Goal: Task Accomplishment & Management: Complete application form

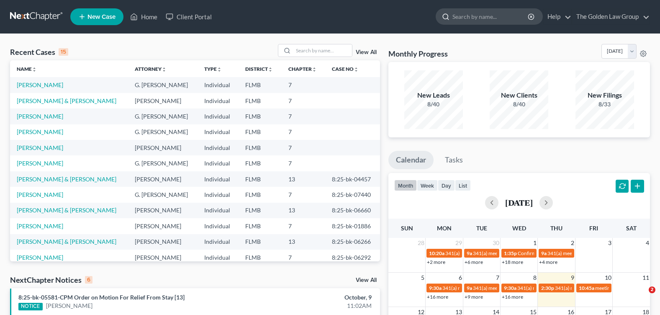
drag, startPoint x: 0, startPoint y: 0, endPoint x: 461, endPoint y: 15, distance: 460.9
click at [461, 15] on input "search" at bounding box center [491, 16] width 77 height 15
type input "[PERSON_NAME]"
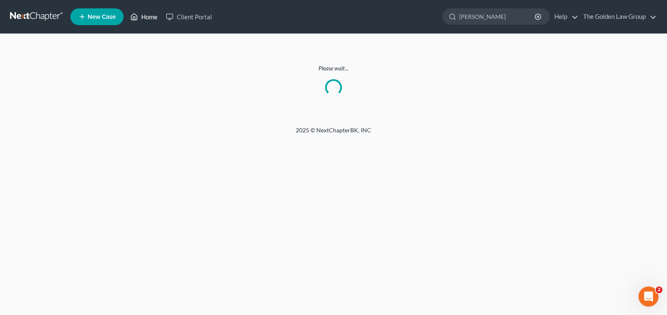
click at [147, 20] on link "Home" at bounding box center [144, 16] width 36 height 15
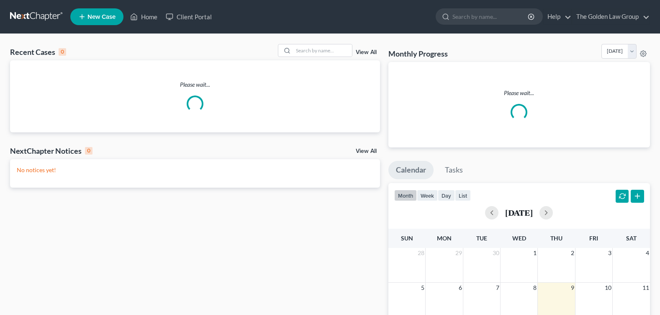
click at [466, 14] on input "search" at bounding box center [491, 16] width 77 height 15
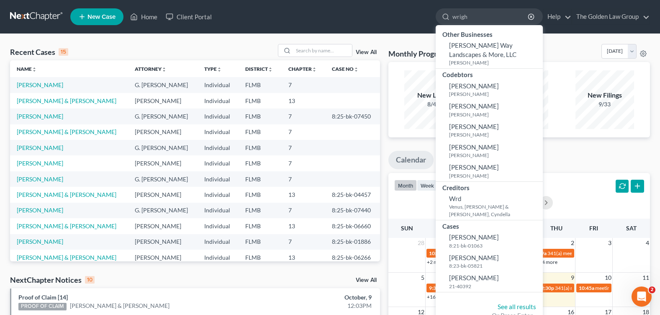
type input "[PERSON_NAME]"
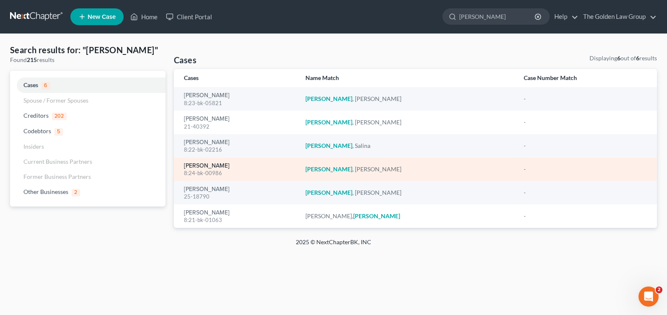
click at [215, 163] on link "[PERSON_NAME]" at bounding box center [207, 166] width 46 height 6
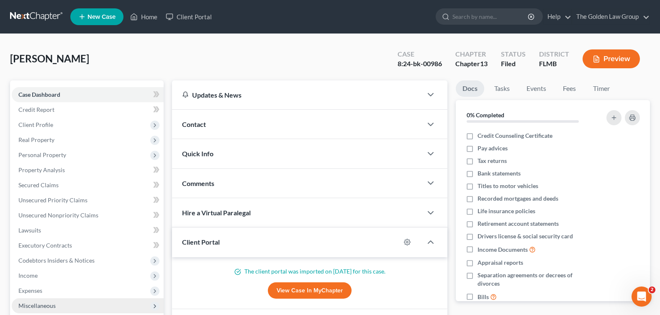
scroll to position [167, 0]
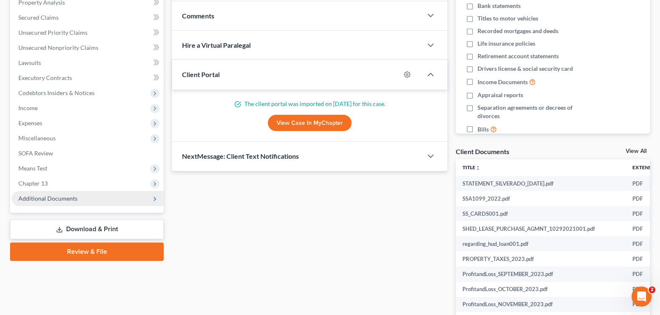
click at [64, 201] on span "Additional Documents" at bounding box center [47, 198] width 59 height 7
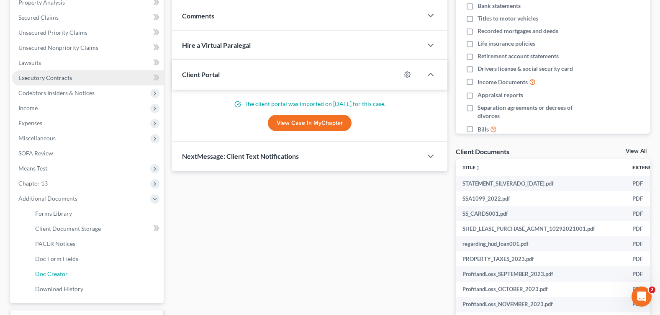
click at [65, 271] on span "Doc Creator" at bounding box center [51, 273] width 33 height 7
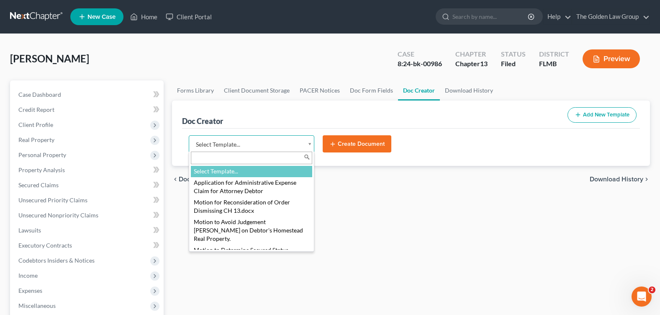
click at [311, 144] on body "Home New Case Client Portal The Golden Law Group courtney@brandonlawyer.com My …" at bounding box center [330, 275] width 660 height 551
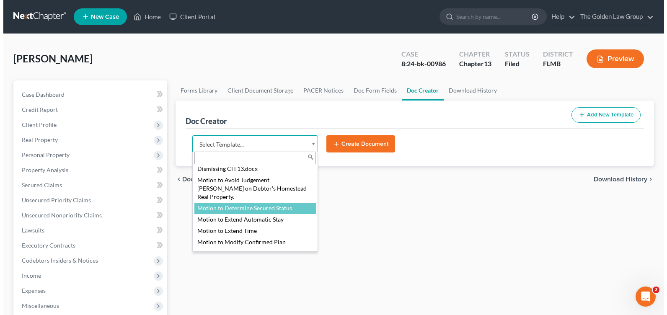
scroll to position [84, 0]
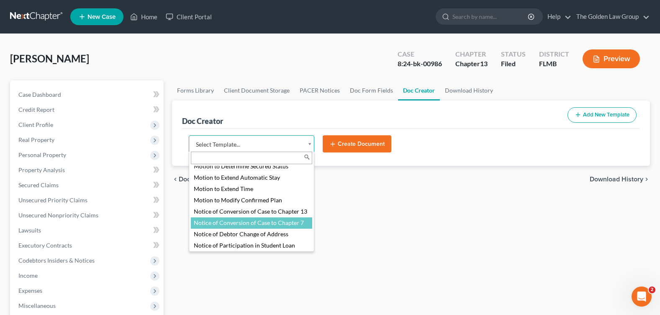
select select "98524"
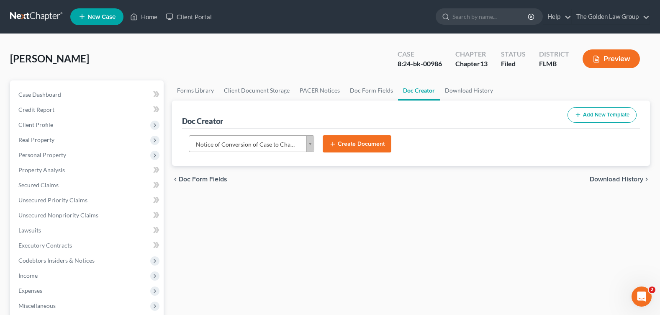
click at [349, 141] on button "Create Document" at bounding box center [357, 144] width 69 height 18
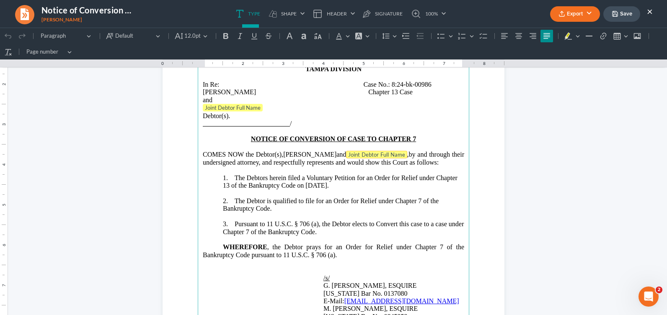
drag, startPoint x: 364, startPoint y: 154, endPoint x: 428, endPoint y: 152, distance: 63.7
click at [408, 152] on span "and Joint Debtor Full Name ," at bounding box center [372, 154] width 72 height 7
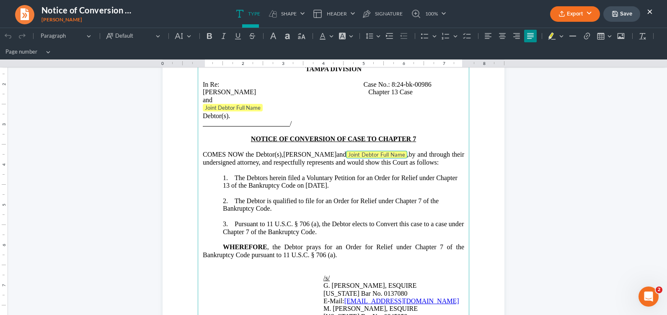
click at [405, 152] on span "Joint Debtor Full Name" at bounding box center [376, 154] width 57 height 7
click at [371, 155] on span "and Joint Debtor Full Name ," at bounding box center [372, 154] width 72 height 7
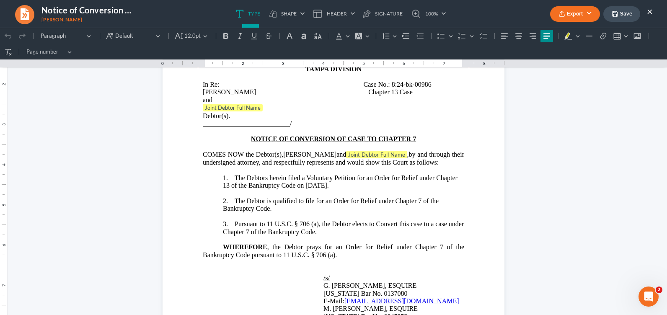
click at [365, 155] on span "and Joint Debtor Full Name ," at bounding box center [372, 154] width 72 height 7
drag, startPoint x: 365, startPoint y: 155, endPoint x: 374, endPoint y: 155, distance: 9.2
click at [374, 155] on span "and Joint Debtor Full Name ," at bounding box center [372, 154] width 72 height 7
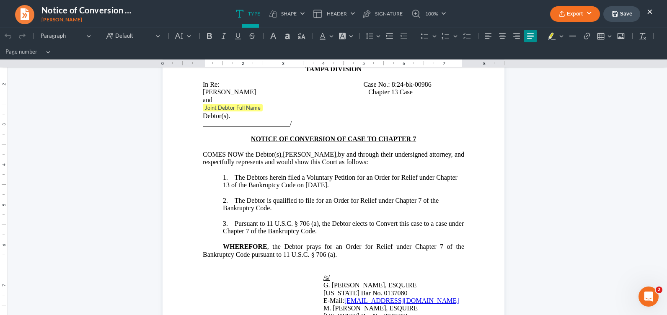
scroll to position [126, 0]
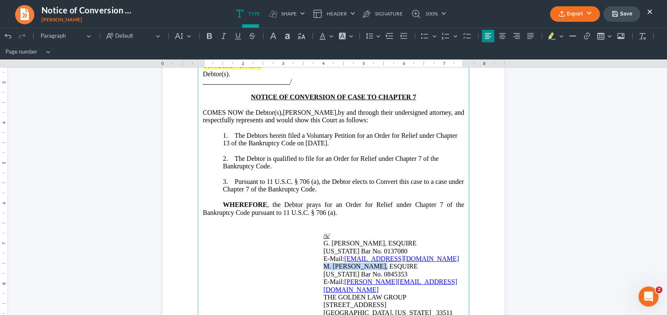
drag, startPoint x: 322, startPoint y: 266, endPoint x: 386, endPoint y: 265, distance: 64.9
click at [386, 265] on p "M. ERIC BARKSDALE, ESQUIRE" at bounding box center [393, 267] width 141 height 8
copy p "M. ERIC BARKSDALE"
click at [328, 235] on u "/s/" at bounding box center [326, 235] width 6 height 7
drag, startPoint x: 332, startPoint y: 237, endPoint x: 403, endPoint y: 232, distance: 71.8
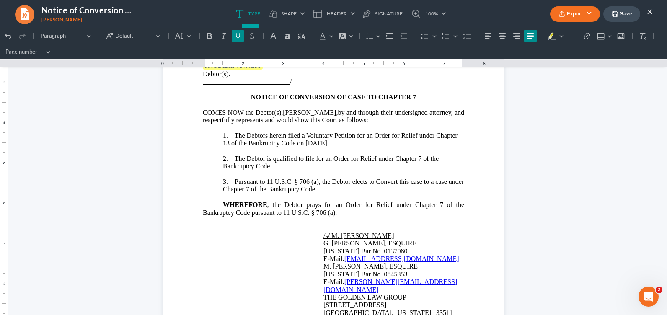
click at [394, 232] on u "/s/ M. ERIC BARKSDALE" at bounding box center [358, 235] width 70 height 7
click at [300, 38] on icon "Editor toolbar" at bounding box center [301, 36] width 7 height 6
click at [331, 35] on button "Font Color Font Color" at bounding box center [325, 36] width 18 height 13
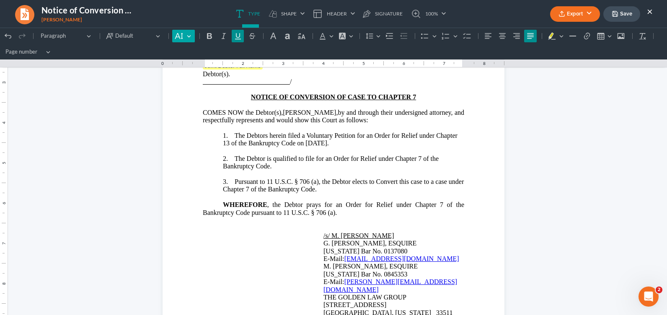
click at [188, 37] on button "Default" at bounding box center [183, 36] width 22 height 13
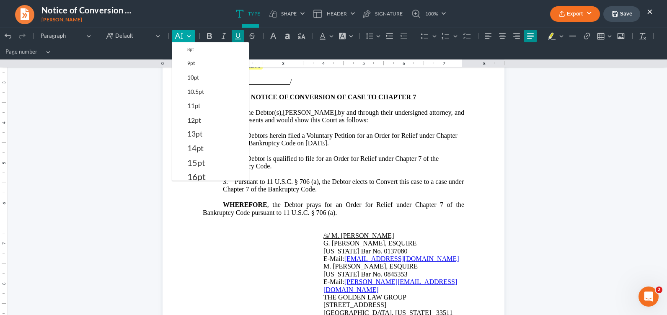
click at [188, 37] on button "Default" at bounding box center [183, 36] width 22 height 13
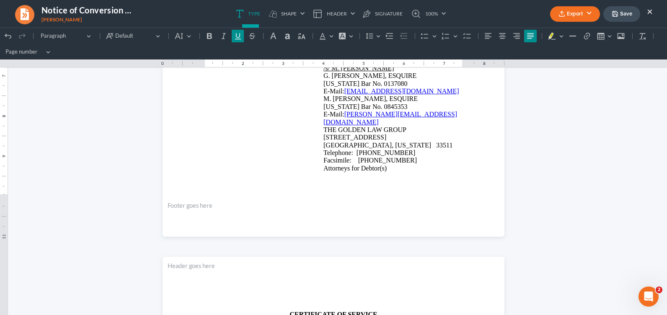
scroll to position [502, 0]
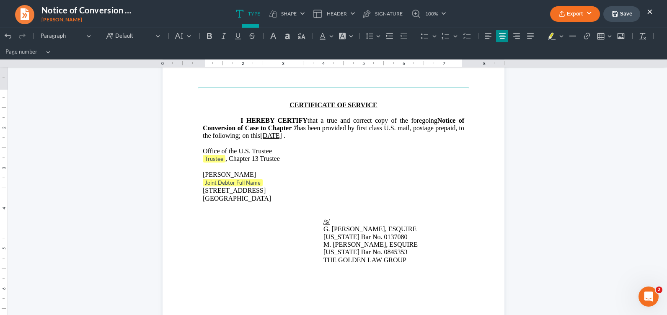
click at [330, 219] on u "/s/" at bounding box center [326, 221] width 6 height 7
click at [317, 245] on main "CERTIFICATE OF SERVICE I HEREBY CERTIFY that a true and correct copy of the for…" at bounding box center [333, 269] width 271 height 362
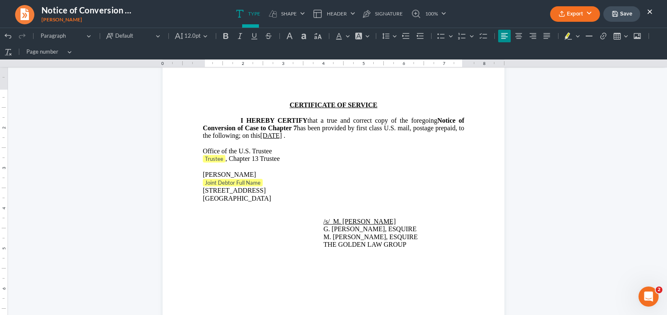
drag, startPoint x: 198, startPoint y: 165, endPoint x: 199, endPoint y: 161, distance: 4.2
click at [198, 165] on main "CERTIFICATE OF SERVICE I HEREBY CERTIFY that a true and correct copy of the for…" at bounding box center [333, 269] width 271 height 362
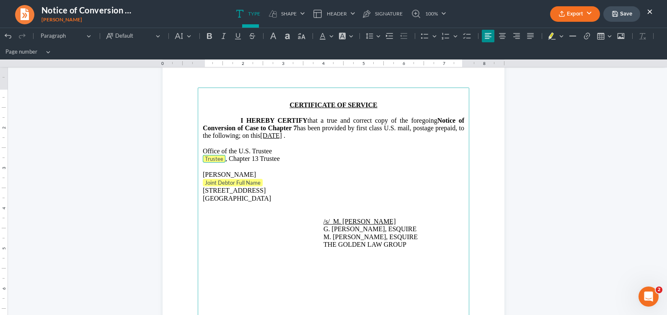
click at [214, 159] on tag "Trustee" at bounding box center [214, 159] width 23 height 8
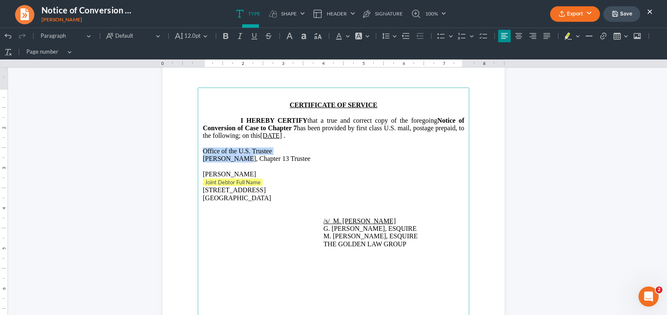
drag, startPoint x: 201, startPoint y: 149, endPoint x: 237, endPoint y: 156, distance: 37.4
click at [237, 156] on main "CERTIFICATE OF SERVICE I HEREBY CERTIFY that a true and correct copy of the for…" at bounding box center [333, 269] width 271 height 362
click at [315, 37] on icon "Editor toolbar" at bounding box center [317, 36] width 7 height 6
click at [290, 38] on icon "Editor toolbar" at bounding box center [289, 36] width 8 height 8
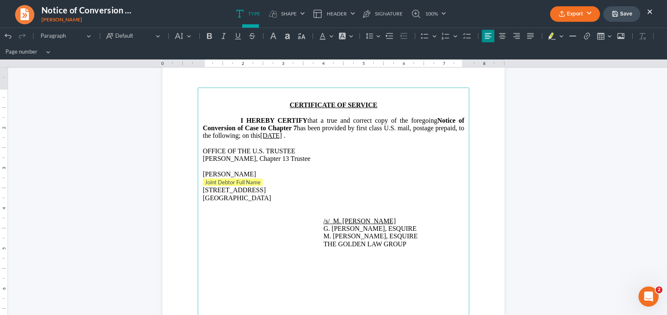
drag, startPoint x: 259, startPoint y: 173, endPoint x: 215, endPoint y: 165, distance: 44.6
click at [257, 172] on p "Nicole Jean Wright" at bounding box center [333, 174] width 261 height 8
click at [215, 165] on p "Rich Text Editor, page-1-main" at bounding box center [333, 167] width 261 height 8
drag, startPoint x: 200, startPoint y: 172, endPoint x: 251, endPoint y: 171, distance: 51.1
click at [251, 171] on p "Nicole Jean Wright" at bounding box center [333, 174] width 261 height 8
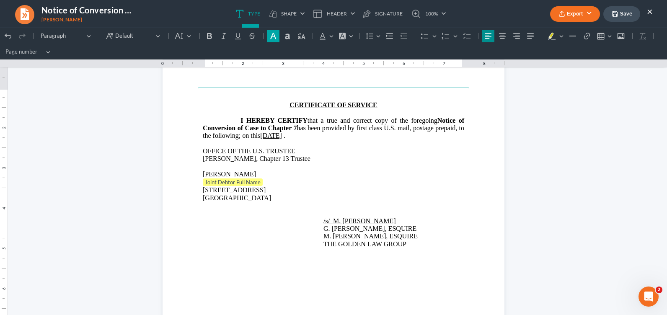
click at [273, 35] on icon "Editor toolbar" at bounding box center [273, 36] width 8 height 8
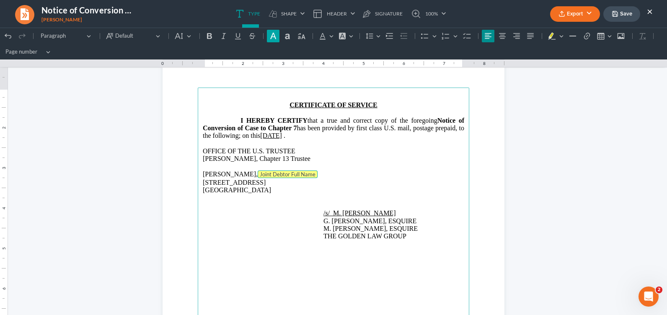
scroll to position [60, 0]
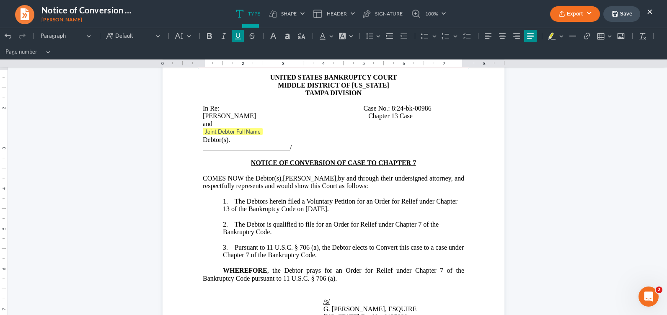
click at [206, 122] on span "and" at bounding box center [208, 123] width 10 height 7
drag, startPoint x: 201, startPoint y: 123, endPoint x: 214, endPoint y: 124, distance: 13.0
click at [214, 124] on p "and" at bounding box center [333, 124] width 261 height 8
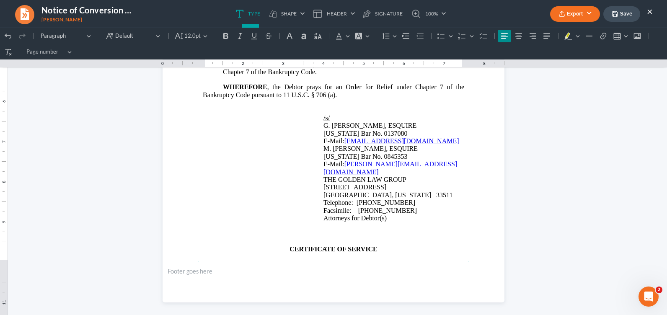
scroll to position [269, 0]
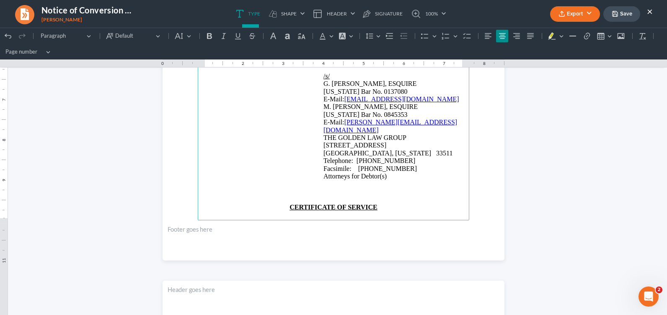
click at [323, 188] on p "Rich Text Editor, page-0-main" at bounding box center [333, 192] width 261 height 8
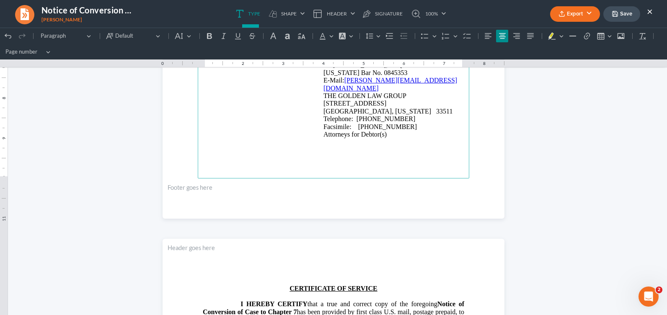
scroll to position [437, 0]
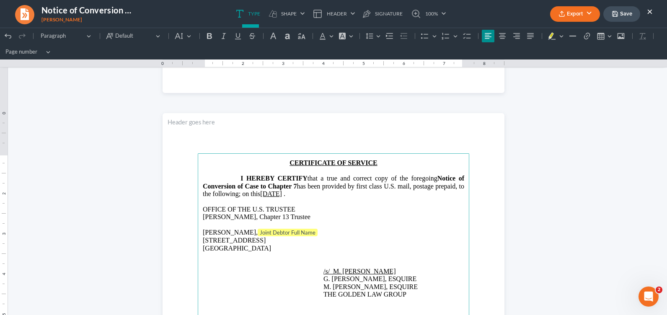
click at [312, 227] on p "Rich Text Editor, page-1-main" at bounding box center [333, 225] width 261 height 8
click at [312, 231] on tag "Joint Debtor Full Name" at bounding box center [288, 233] width 60 height 8
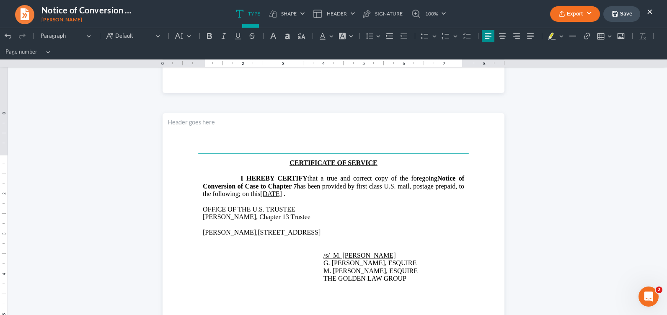
click at [204, 224] on p "Rich Text Editor, page-1-main" at bounding box center [333, 225] width 261 height 8
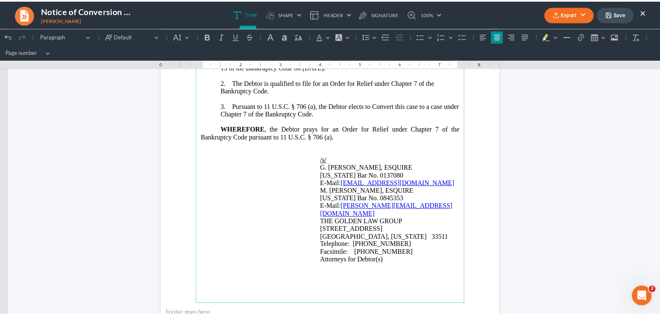
scroll to position [0, 0]
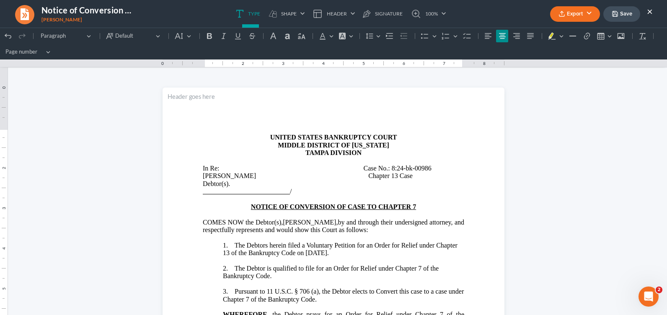
click at [589, 11] on button "Export" at bounding box center [575, 13] width 50 height 15
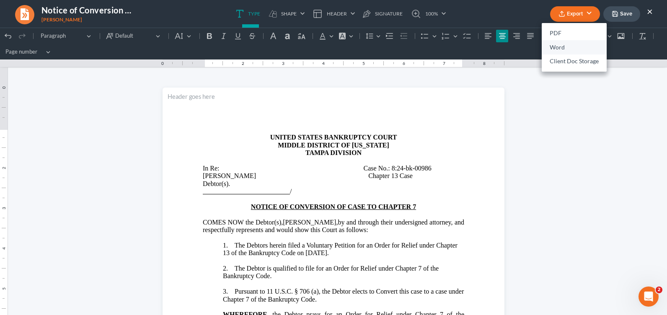
click at [577, 46] on link "Word" at bounding box center [573, 47] width 65 height 14
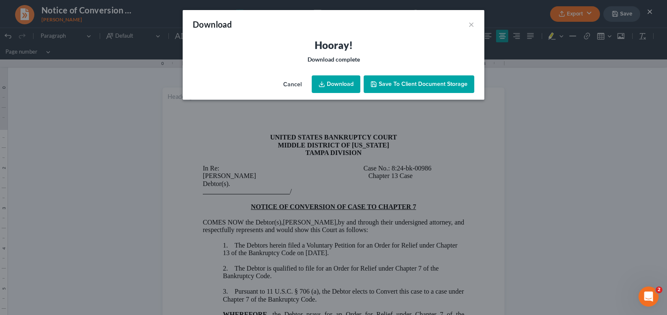
click at [340, 85] on link "Download" at bounding box center [336, 84] width 49 height 18
click at [472, 25] on button "×" at bounding box center [471, 24] width 6 height 10
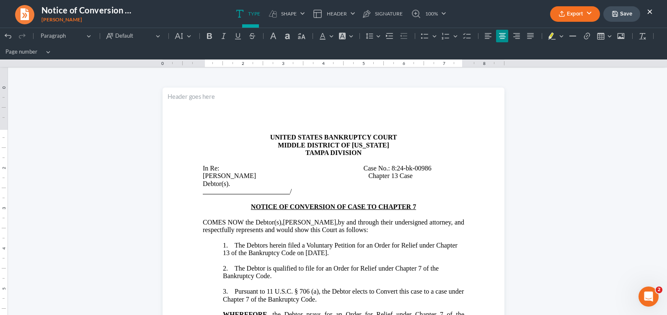
click at [648, 11] on button "×" at bounding box center [650, 11] width 6 height 10
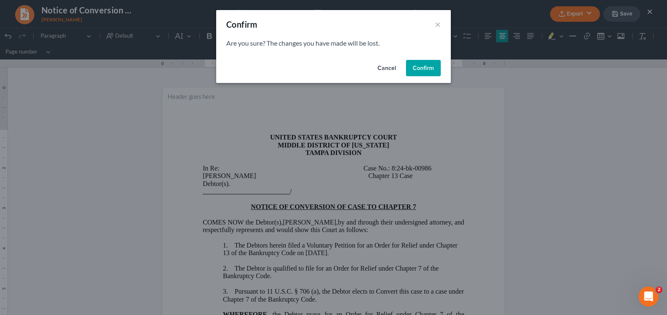
click at [417, 66] on button "Confirm" at bounding box center [423, 68] width 35 height 17
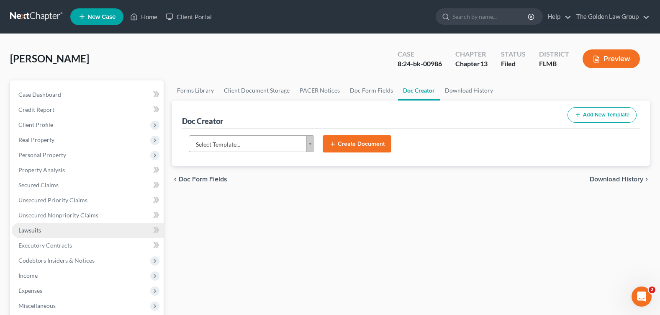
scroll to position [42, 0]
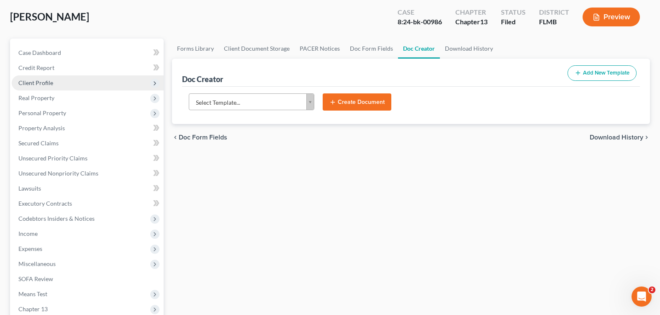
click at [39, 85] on span "Client Profile" at bounding box center [35, 82] width 35 height 7
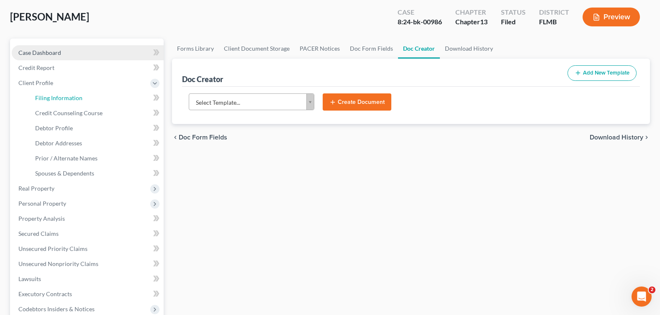
drag, startPoint x: 50, startPoint y: 95, endPoint x: 54, endPoint y: 97, distance: 4.5
click at [50, 95] on span "Filing Information" at bounding box center [58, 97] width 47 height 7
select select "1"
select select "0"
select select "3"
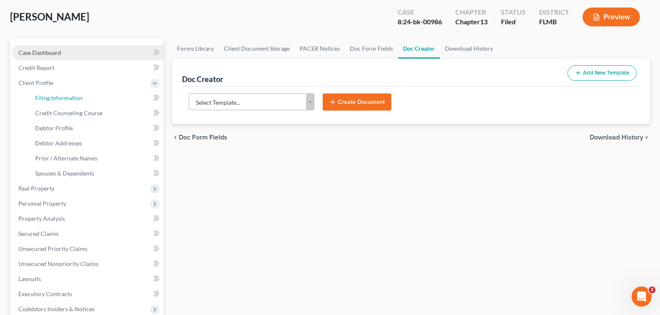
select select "9"
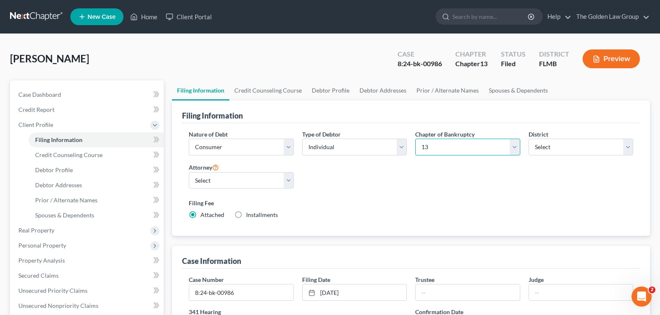
click at [518, 147] on select "Select 7 11 12 13" at bounding box center [467, 147] width 105 height 17
select select "0"
click at [415, 139] on select "Select 7 11 12 13" at bounding box center [467, 147] width 105 height 17
click at [397, 186] on div "Nature of Debt Select Business Consumer Other Nature of Business Select Clearin…" at bounding box center [411, 178] width 453 height 96
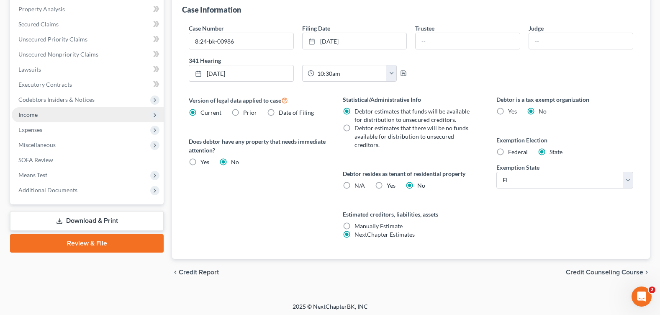
scroll to position [167, 0]
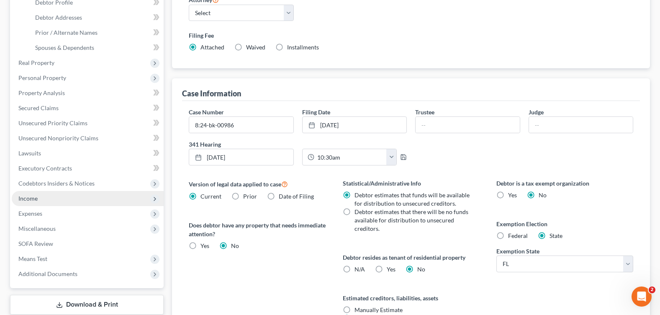
click at [61, 199] on span "Income" at bounding box center [88, 198] width 152 height 15
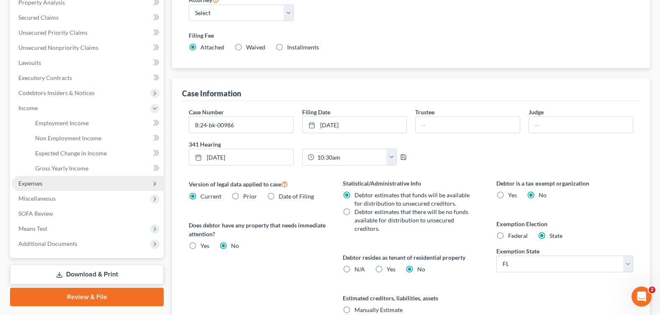
click at [47, 180] on span "Expenses" at bounding box center [88, 183] width 152 height 15
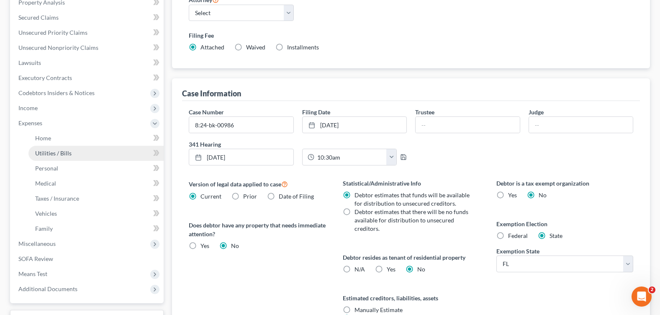
click at [54, 155] on span "Utilities / Bills" at bounding box center [53, 152] width 36 height 7
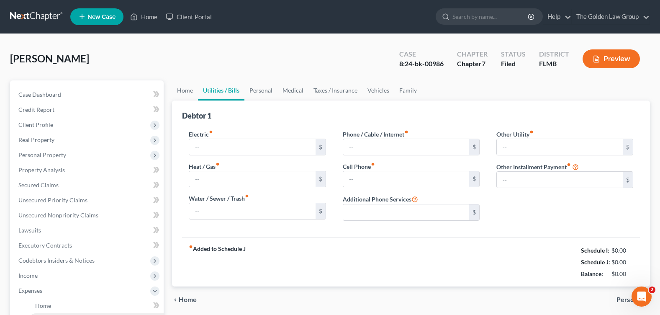
type input "300.00"
type input "0.00"
type input "76.00"
type input "208.00"
type input "290.00"
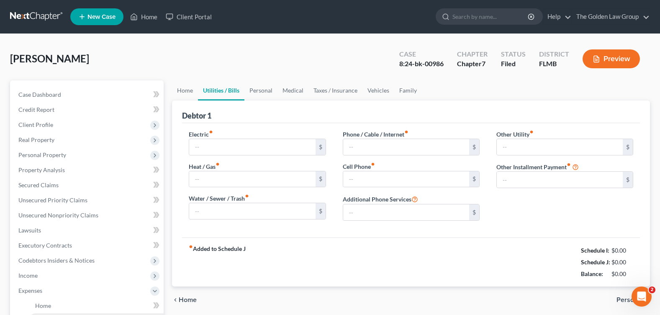
type input "0.00"
type input "420.65"
type input "Shed"
click at [186, 89] on link "Home" at bounding box center [185, 90] width 26 height 20
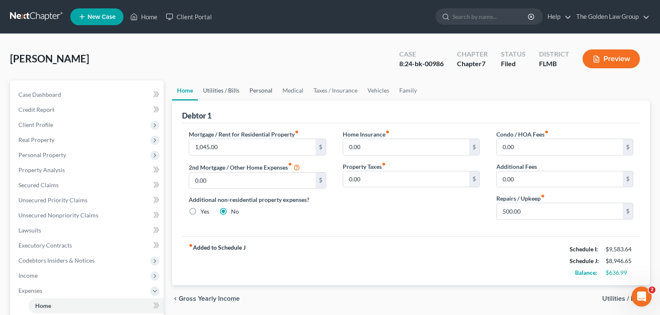
drag, startPoint x: 219, startPoint y: 94, endPoint x: 248, endPoint y: 90, distance: 28.7
click at [220, 94] on link "Utilities / Bills" at bounding box center [221, 90] width 46 height 20
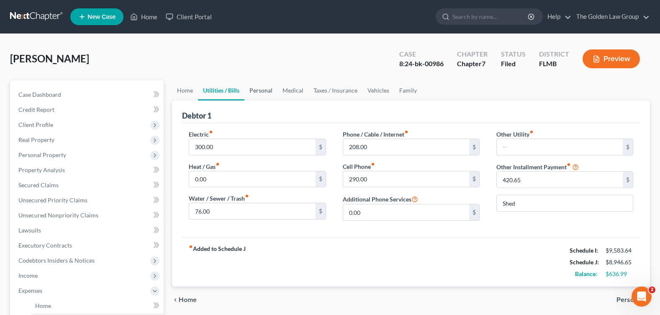
click at [256, 91] on link "Personal" at bounding box center [261, 90] width 33 height 20
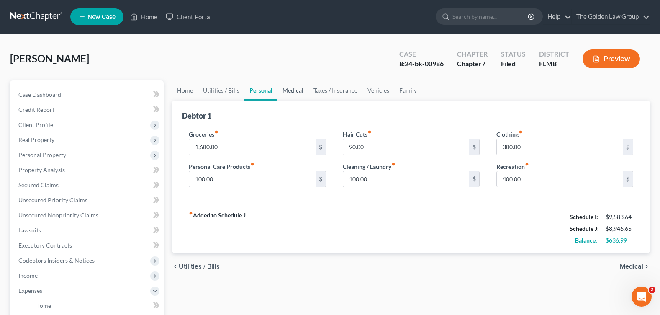
click at [291, 90] on link "Medical" at bounding box center [293, 90] width 31 height 20
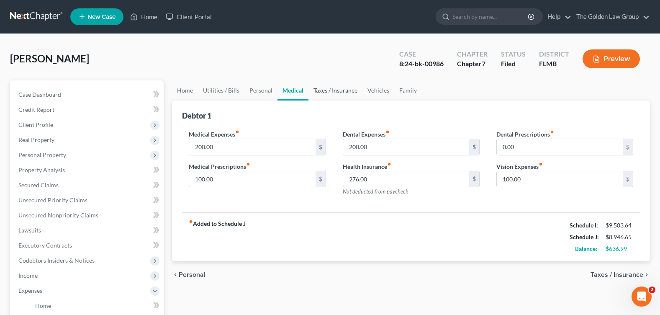
click at [323, 90] on link "Taxes / Insurance" at bounding box center [336, 90] width 54 height 20
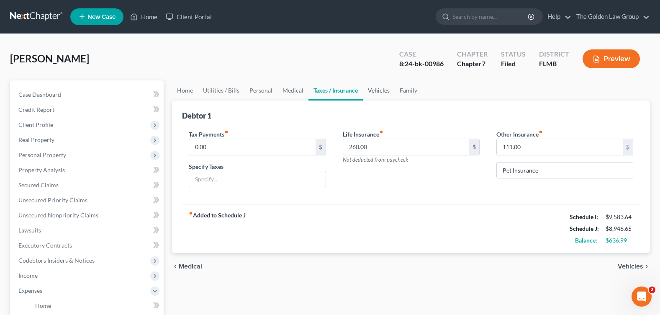
click at [371, 90] on link "Vehicles" at bounding box center [379, 90] width 32 height 20
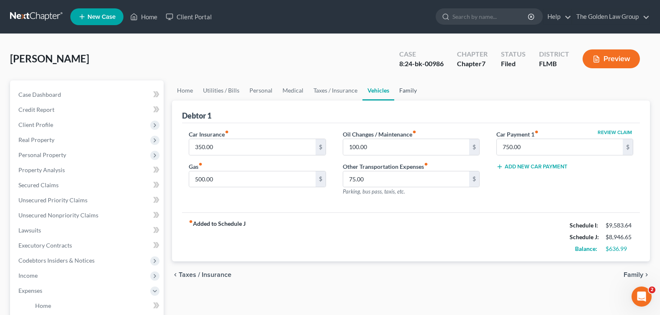
click at [407, 90] on link "Family" at bounding box center [408, 90] width 28 height 20
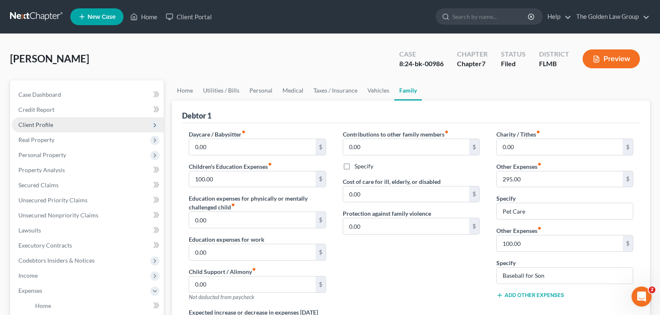
click at [62, 128] on span "Client Profile" at bounding box center [88, 124] width 152 height 15
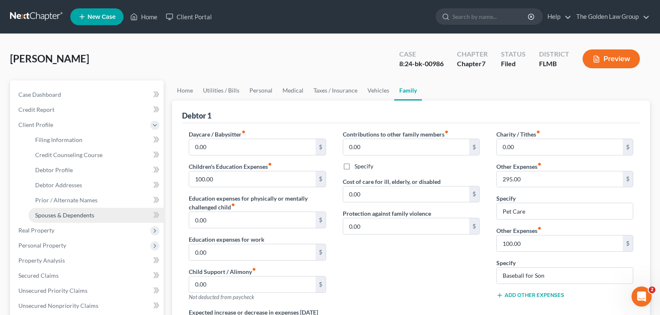
click at [75, 216] on span "Spouses & Dependents" at bounding box center [64, 214] width 59 height 7
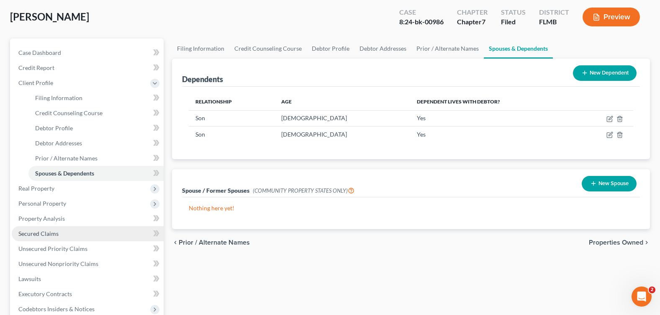
scroll to position [84, 0]
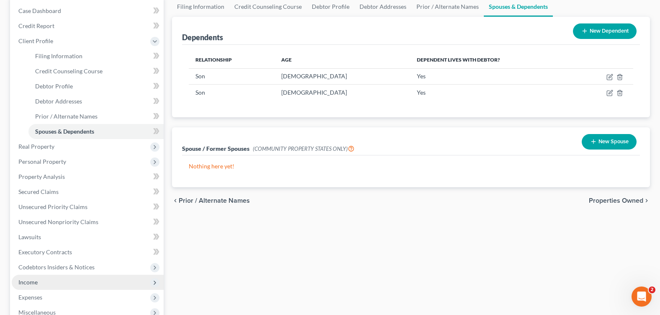
click at [57, 278] on span "Income" at bounding box center [88, 282] width 152 height 15
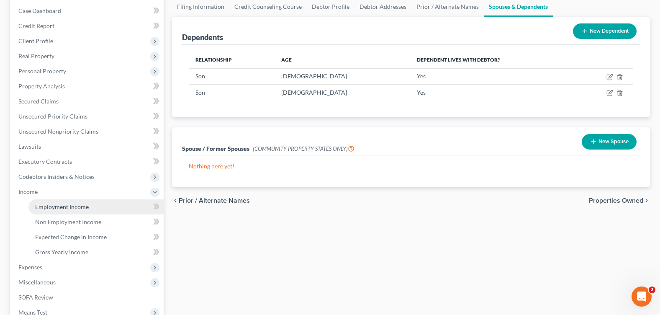
click at [62, 206] on span "Employment Income" at bounding box center [62, 206] width 54 height 7
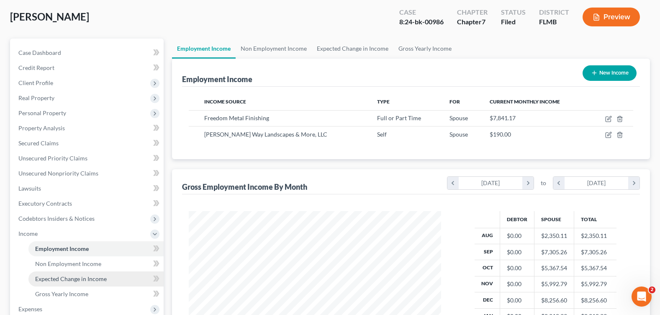
scroll to position [84, 0]
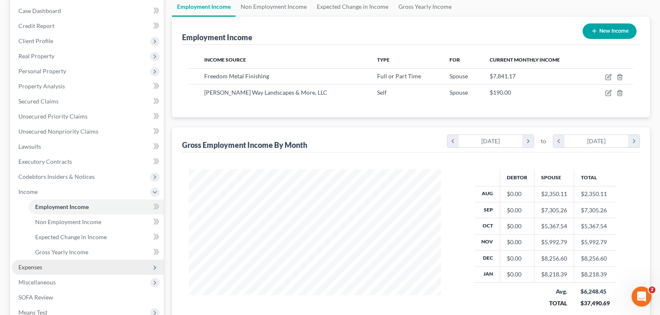
click at [50, 265] on span "Expenses" at bounding box center [88, 267] width 152 height 15
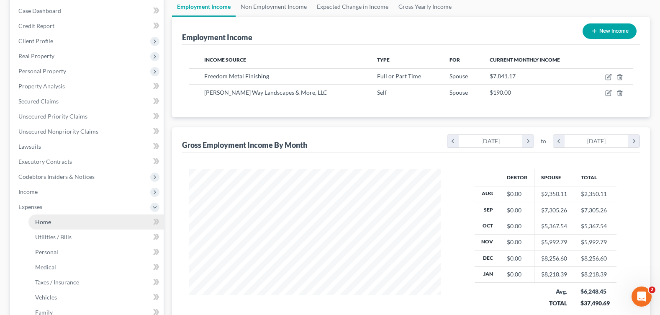
click at [52, 217] on link "Home" at bounding box center [95, 221] width 135 height 15
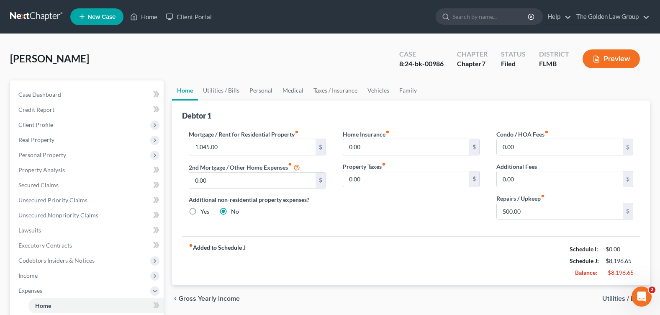
click at [322, 60] on div "Wright, Nicole Upgraded Case 8:24-bk-00986 Chapter Chapter 7 Status Filed Distr…" at bounding box center [330, 62] width 640 height 36
click at [227, 92] on link "Utilities / Bills" at bounding box center [221, 90] width 46 height 20
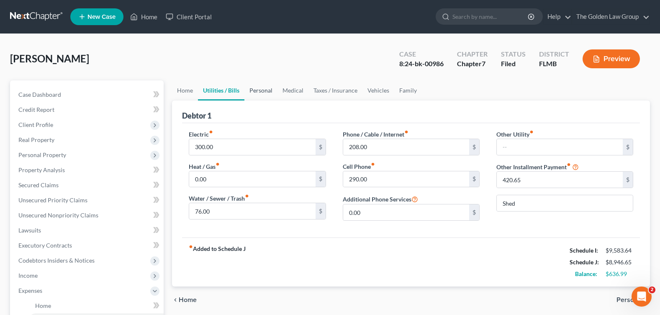
click at [266, 86] on link "Personal" at bounding box center [261, 90] width 33 height 20
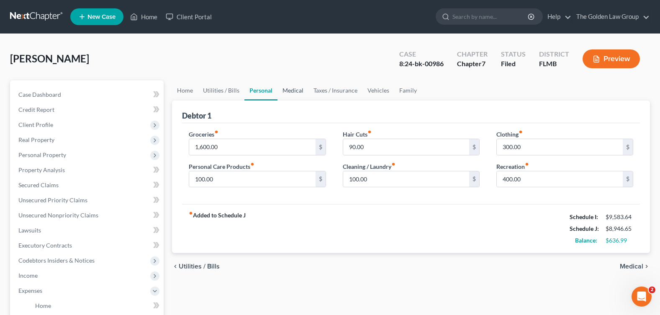
click at [296, 95] on link "Medical" at bounding box center [293, 90] width 31 height 20
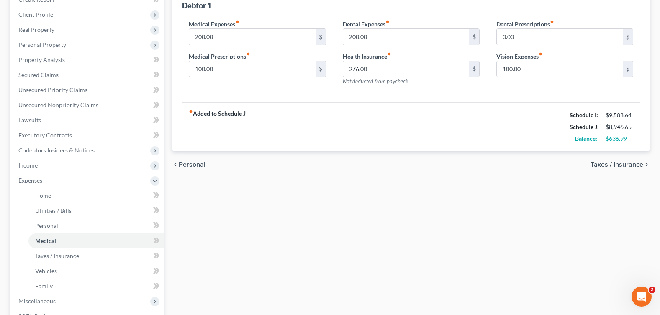
scroll to position [152, 0]
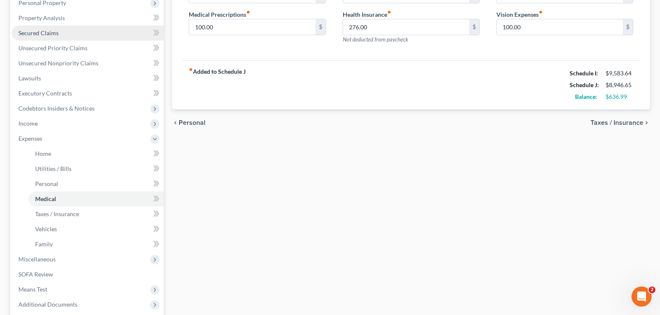
click at [59, 31] on link "Secured Claims" at bounding box center [88, 33] width 152 height 15
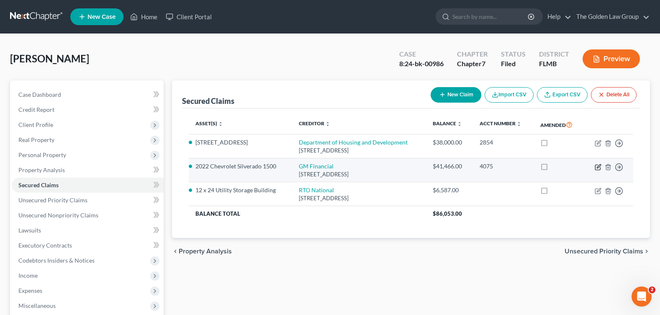
click at [599, 168] on icon "button" at bounding box center [598, 167] width 7 height 7
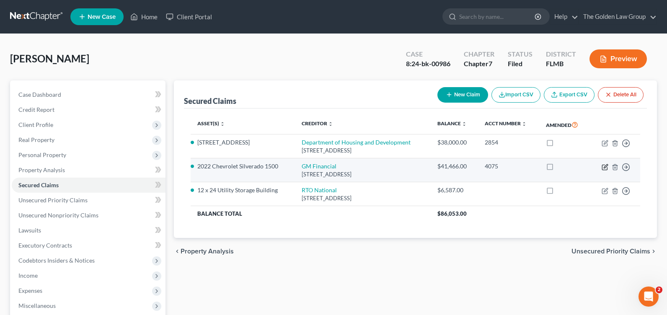
select select "45"
select select "0"
select select "2"
select select "3"
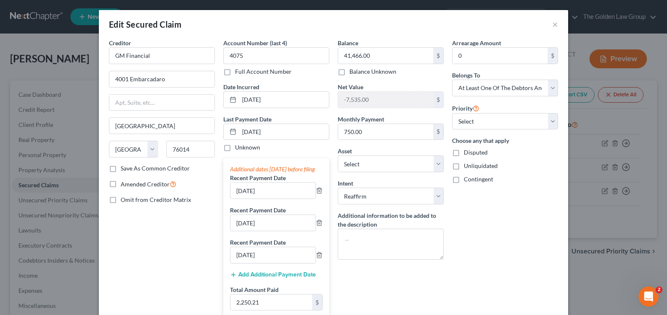
click at [477, 282] on div "Arrearage Amount 0 $ Belongs To * Select Debtor 1 Only Debtor 2 Only Debtor 1 A…" at bounding box center [505, 239] width 114 height 400
click at [383, 241] on textarea at bounding box center [391, 244] width 106 height 31
click at [481, 245] on div "Arrearage Amount 0 $ Belongs To * Select Debtor 1 Only Debtor 2 Only Debtor 1 A…" at bounding box center [505, 239] width 114 height 400
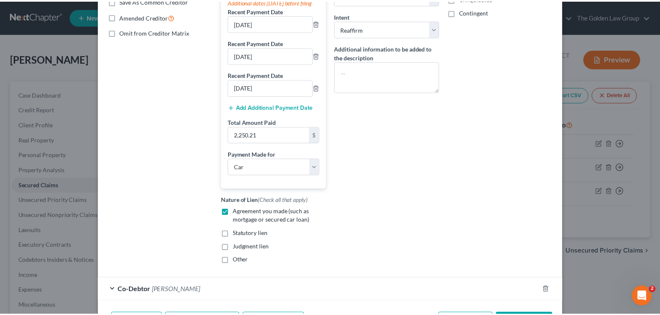
scroll to position [232, 0]
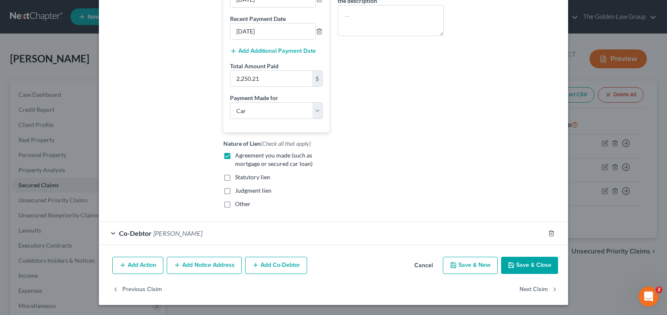
click at [509, 265] on icon "button" at bounding box center [511, 265] width 7 height 7
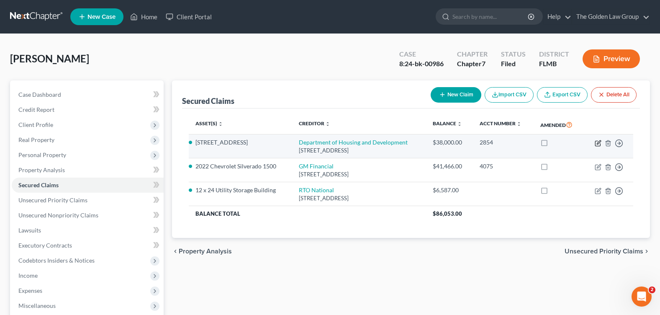
click at [600, 141] on icon "button" at bounding box center [598, 143] width 7 height 7
select select "10"
select select "4"
select select "0"
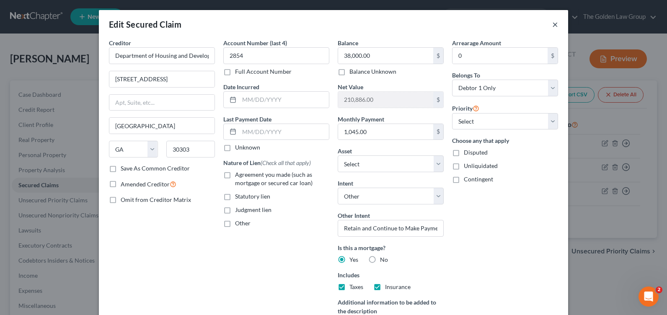
click at [552, 27] on button "×" at bounding box center [555, 24] width 6 height 10
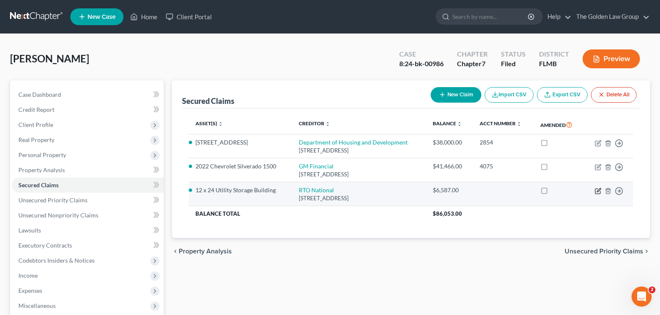
click at [597, 190] on icon "button" at bounding box center [598, 191] width 7 height 7
select select "42"
select select "4"
select select "21"
select select "2"
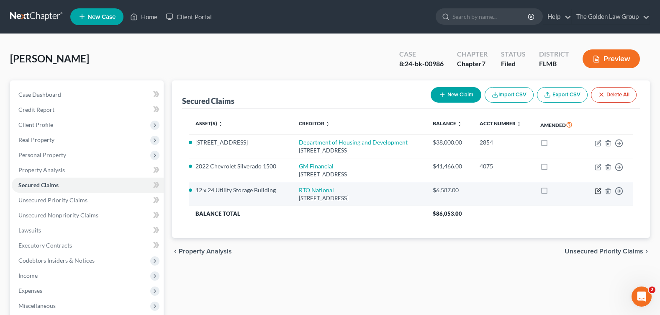
select select "3"
select select "0"
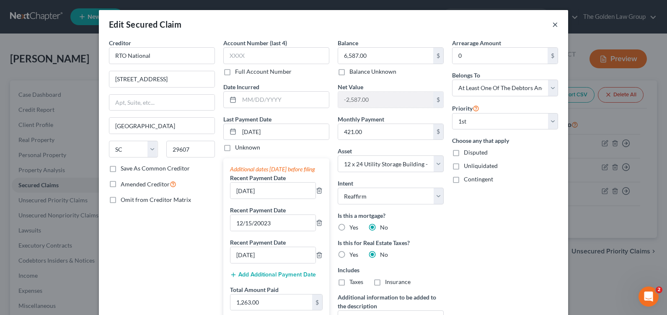
click at [552, 26] on button "×" at bounding box center [555, 24] width 6 height 10
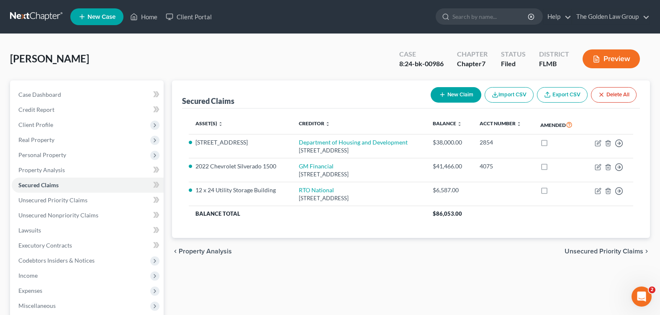
click at [552, 26] on ul "New Case Home Client Portal - No Result - See all results Or Press Enter... Hel…" at bounding box center [360, 17] width 580 height 22
click at [52, 245] on span "Executory Contracts" at bounding box center [45, 245] width 54 height 7
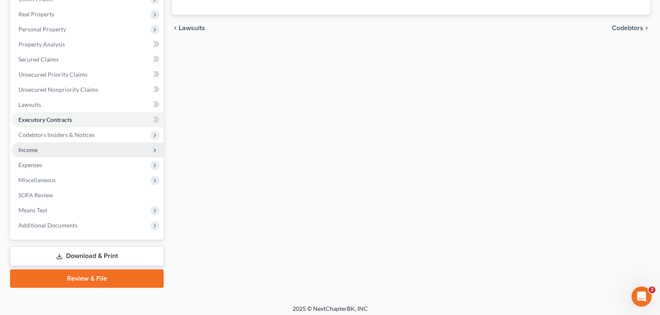
scroll to position [130, 0]
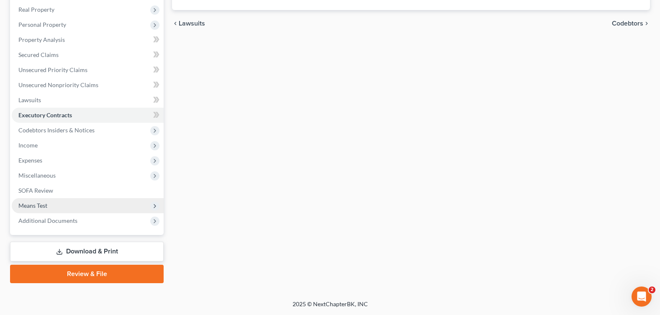
click at [58, 201] on span "Means Test" at bounding box center [88, 205] width 152 height 15
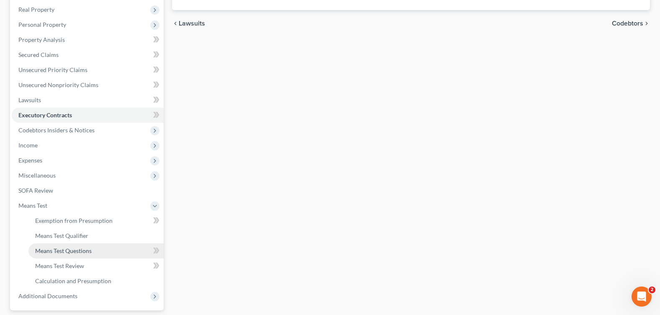
click at [73, 250] on span "Means Test Questions" at bounding box center [63, 250] width 57 height 7
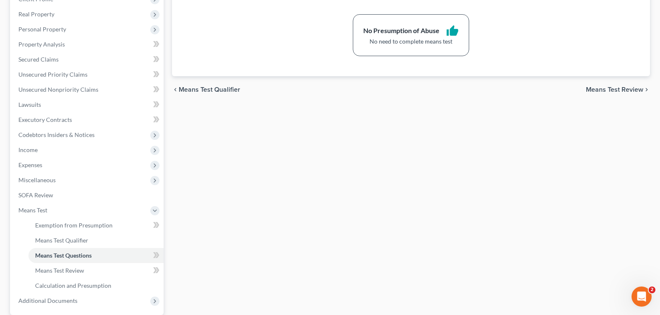
scroll to position [206, 0]
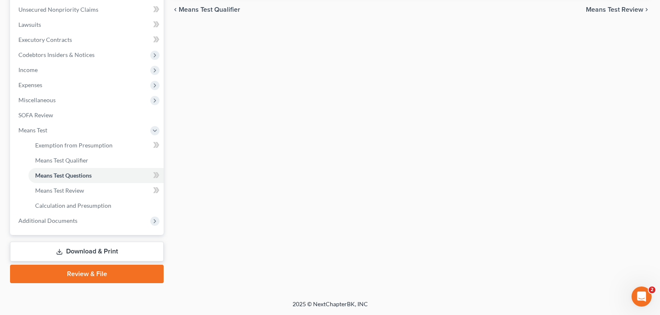
click at [92, 252] on link "Download & Print" at bounding box center [87, 252] width 154 height 20
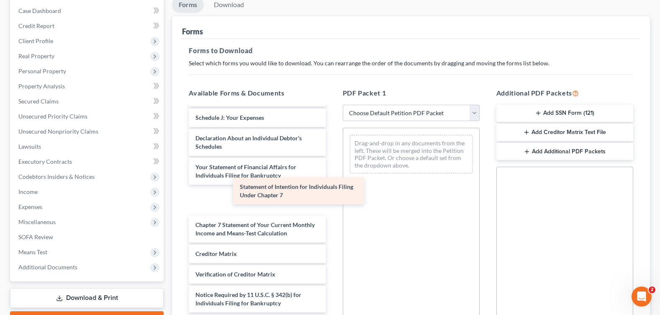
scroll to position [1457, 0]
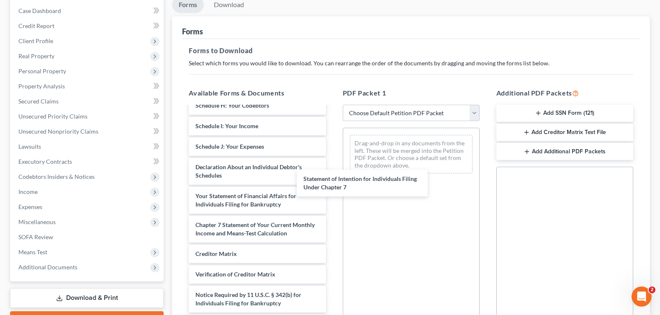
drag, startPoint x: 278, startPoint y: 203, endPoint x: 366, endPoint y: 202, distance: 87.9
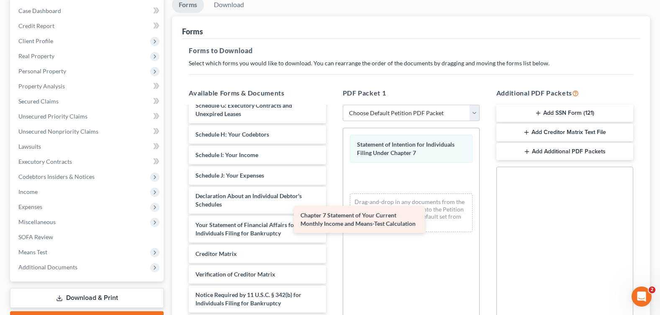
scroll to position [1428, 0]
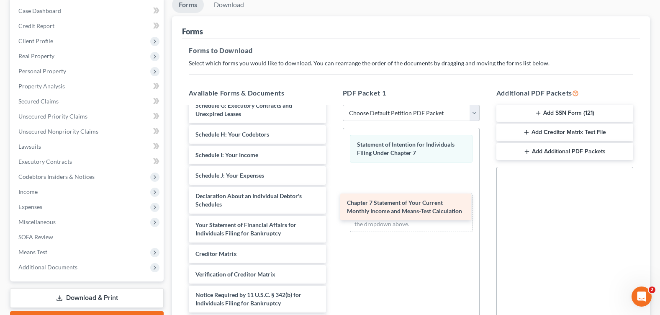
drag, startPoint x: 255, startPoint y: 231, endPoint x: 406, endPoint y: 209, distance: 153.2
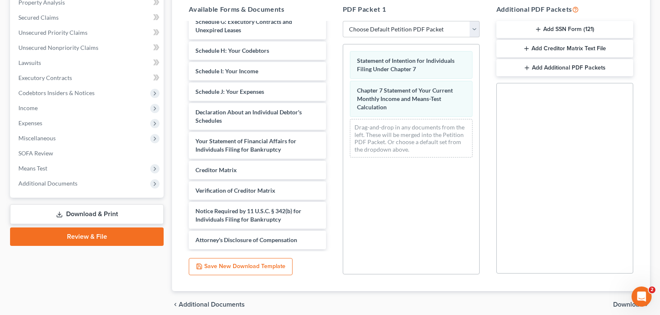
scroll to position [202, 0]
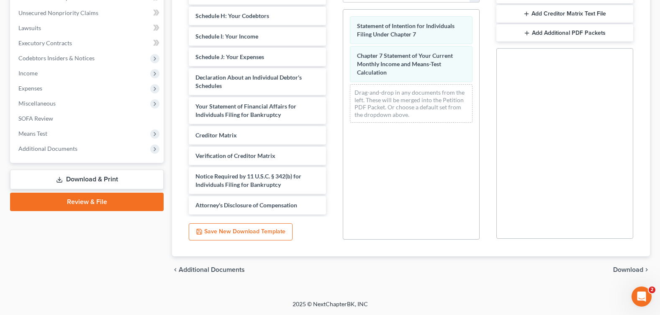
click at [623, 267] on span "Download" at bounding box center [628, 269] width 30 height 7
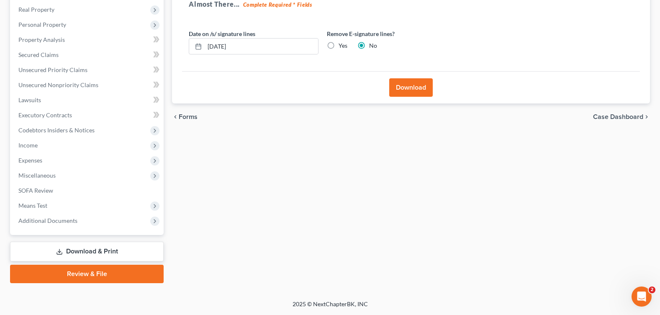
scroll to position [130, 0]
click at [339, 43] on label "Yes" at bounding box center [343, 45] width 9 height 8
click at [342, 43] on input "Yes" at bounding box center [344, 43] width 5 height 5
radio input "true"
radio input "false"
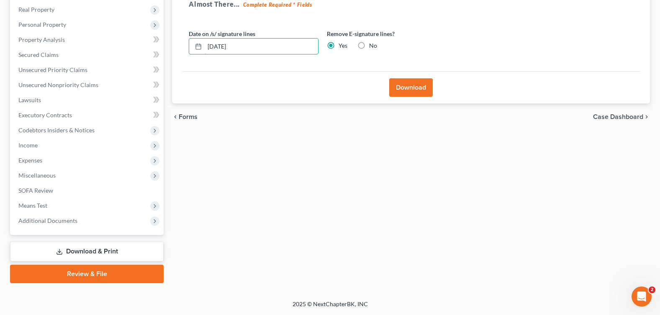
drag, startPoint x: 303, startPoint y: 43, endPoint x: 183, endPoint y: 42, distance: 119.8
click at [183, 42] on div "Almost There... Complete Required * Fields Date on /s/ signature lines 10/09/20…" at bounding box center [411, 31] width 458 height 79
click at [409, 86] on button "Download" at bounding box center [411, 87] width 44 height 18
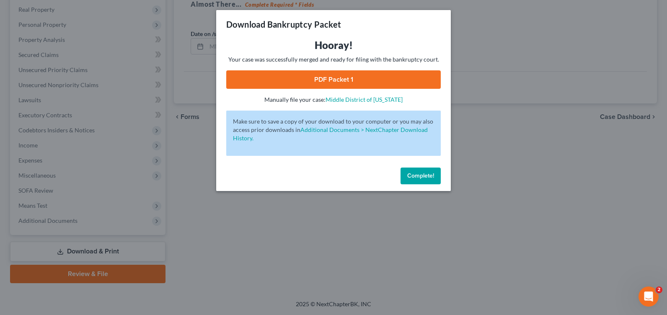
click at [314, 80] on link "PDF Packet 1" at bounding box center [333, 79] width 214 height 18
click at [420, 179] on button "Complete!" at bounding box center [420, 175] width 40 height 17
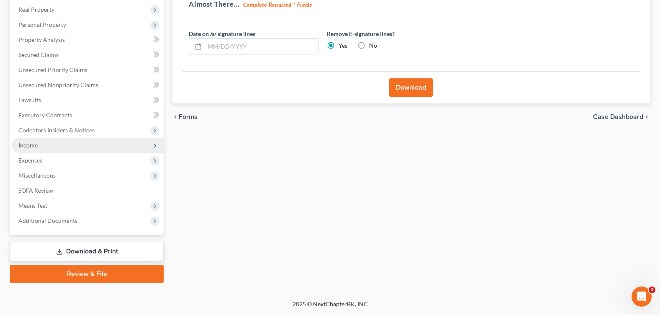
click at [44, 146] on span "Income" at bounding box center [88, 145] width 152 height 15
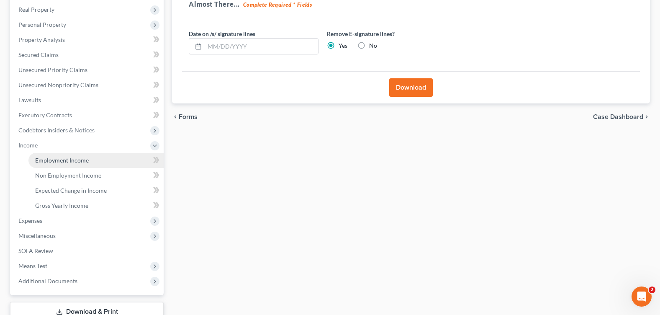
click at [49, 156] on link "Employment Income" at bounding box center [95, 160] width 135 height 15
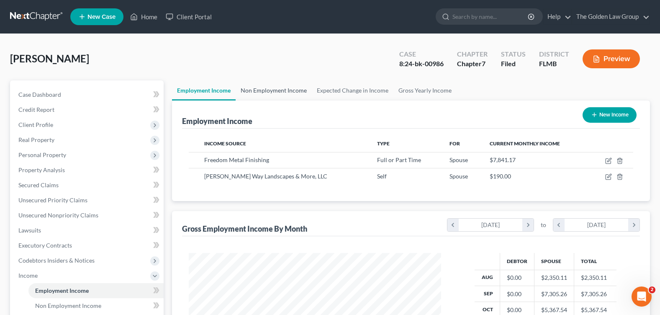
scroll to position [150, 269]
click at [274, 89] on link "Non Employment Income" at bounding box center [274, 90] width 76 height 20
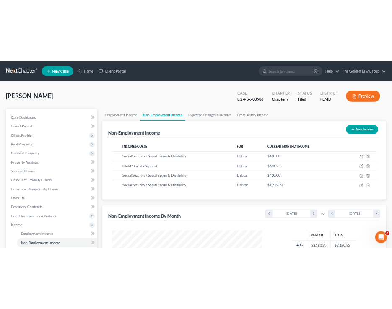
scroll to position [169, 355]
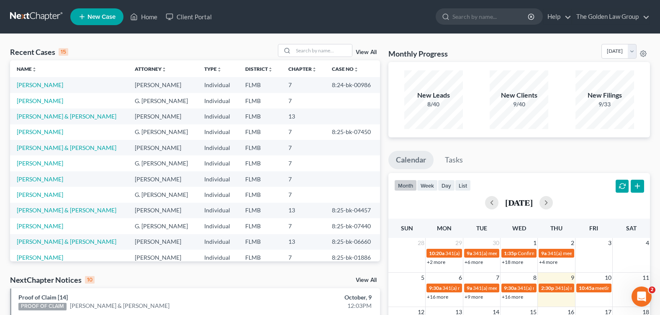
click at [41, 89] on td "[PERSON_NAME]" at bounding box center [69, 84] width 118 height 15
click at [37, 86] on link "[PERSON_NAME]" at bounding box center [40, 84] width 46 height 7
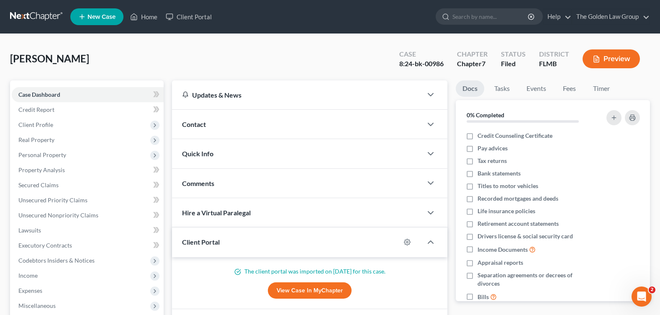
scroll to position [209, 0]
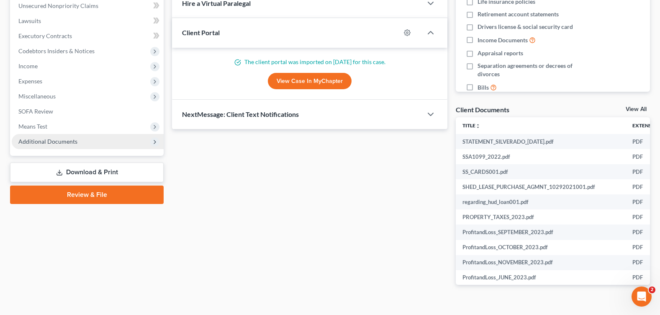
click at [75, 144] on span "Additional Documents" at bounding box center [47, 141] width 59 height 7
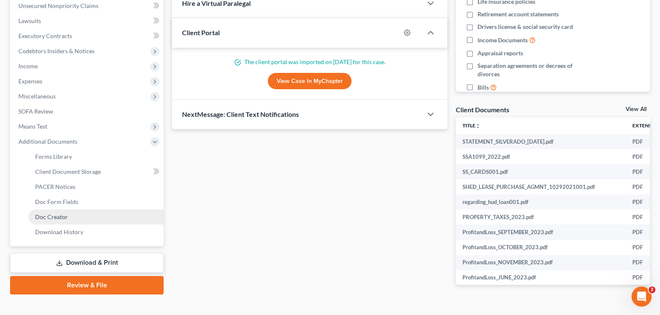
click at [74, 218] on link "Doc Creator" at bounding box center [95, 216] width 135 height 15
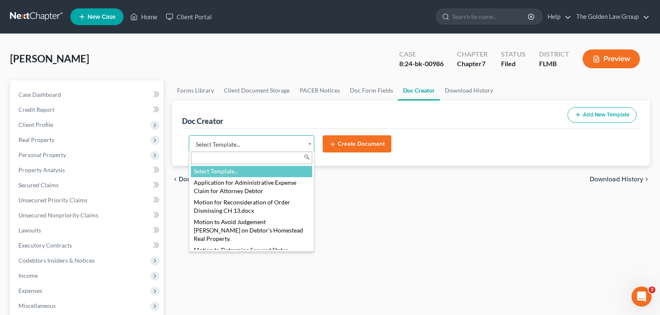
click at [310, 147] on body "Home New Case Client Portal The Golden Law Group [PERSON_NAME][EMAIL_ADDRESS][D…" at bounding box center [330, 268] width 660 height 536
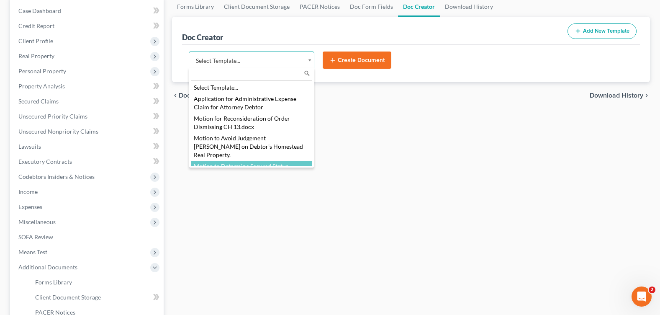
click at [466, 177] on body "Home New Case Client Portal The Golden Law Group [PERSON_NAME][EMAIL_ADDRESS][D…" at bounding box center [330, 184] width 660 height 536
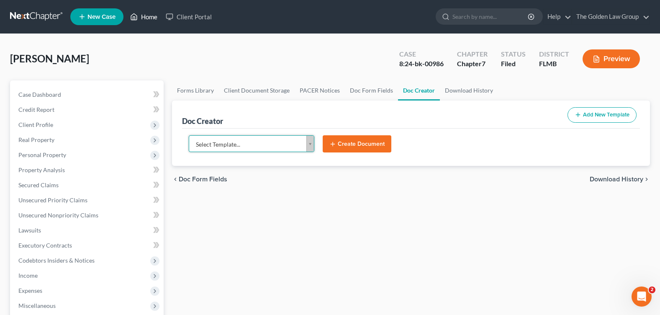
click at [160, 13] on link "Home" at bounding box center [144, 16] width 36 height 15
